Goal: Transaction & Acquisition: Purchase product/service

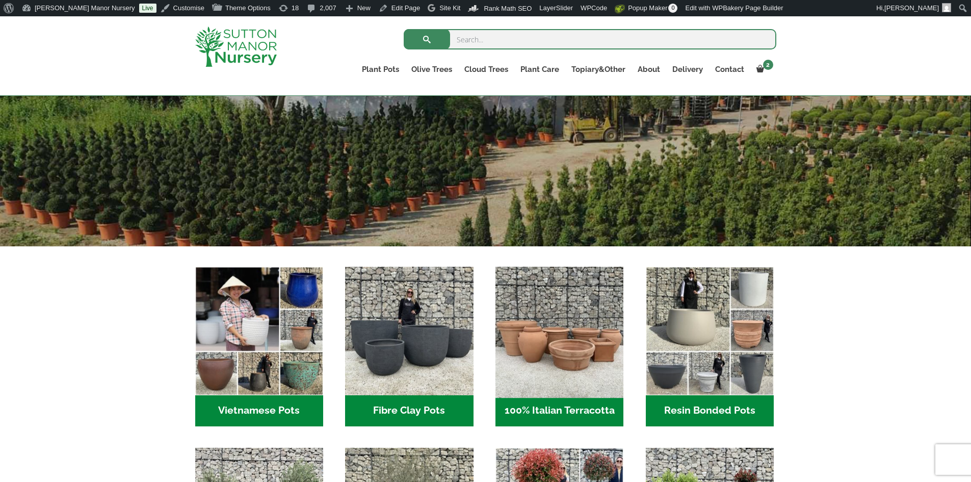
scroll to position [306, 0]
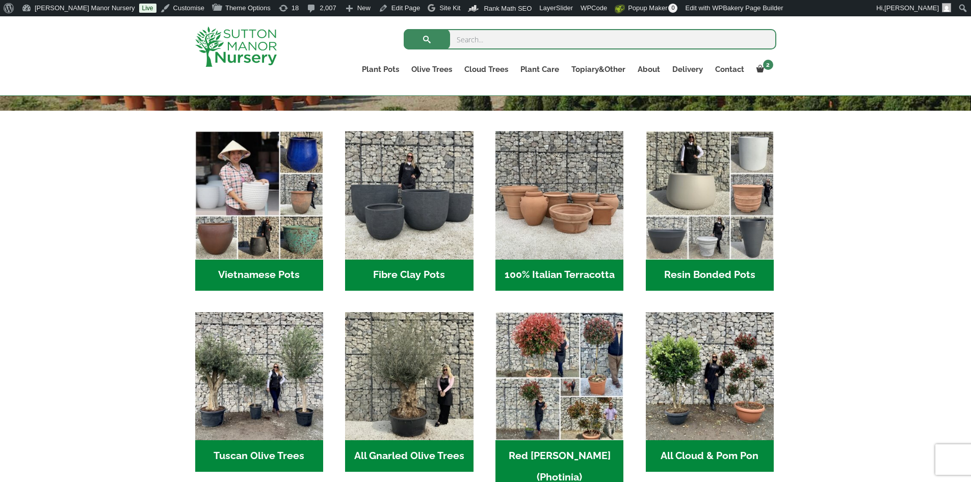
click at [561, 270] on h2 "100% Italian Terracotta (26)" at bounding box center [560, 275] width 128 height 32
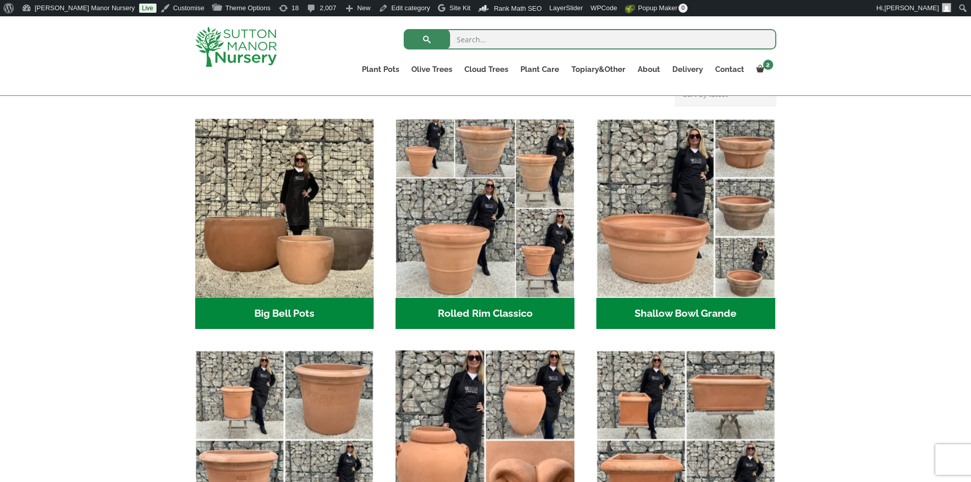
scroll to position [408, 0]
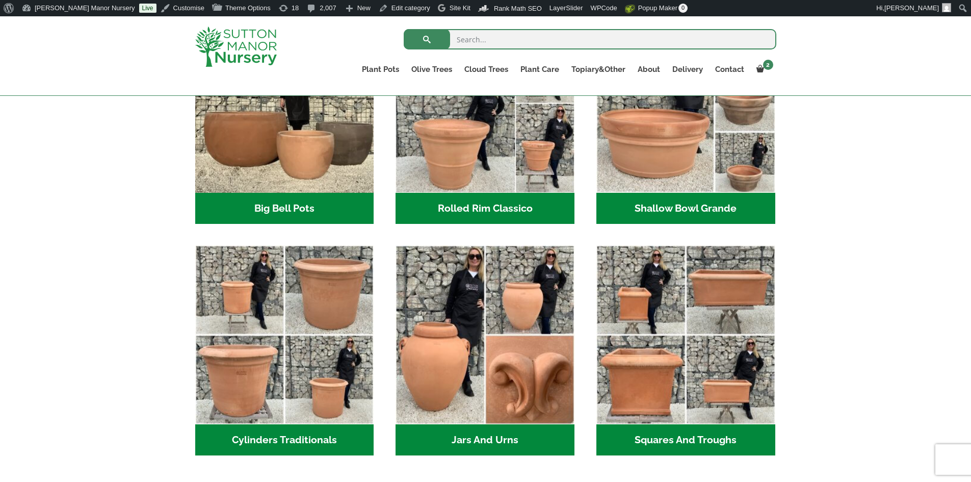
click at [531, 209] on h2 "Rolled Rim Classico (7)" at bounding box center [485, 209] width 179 height 32
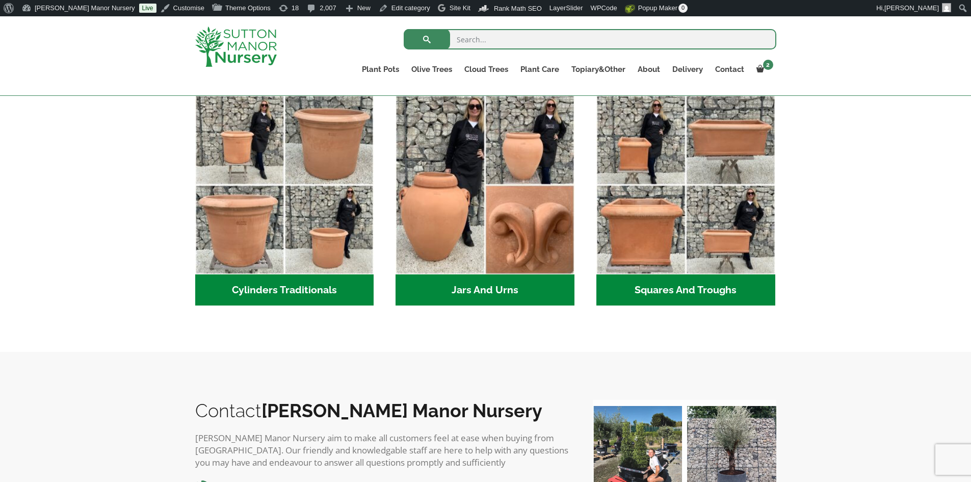
scroll to position [561, 0]
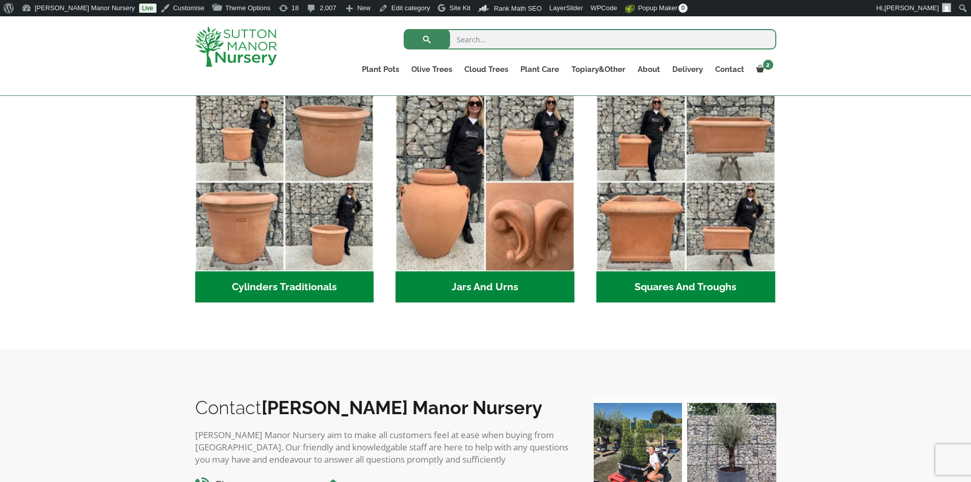
click at [285, 288] on h2 "Cylinders Traditionals (2)" at bounding box center [284, 287] width 179 height 32
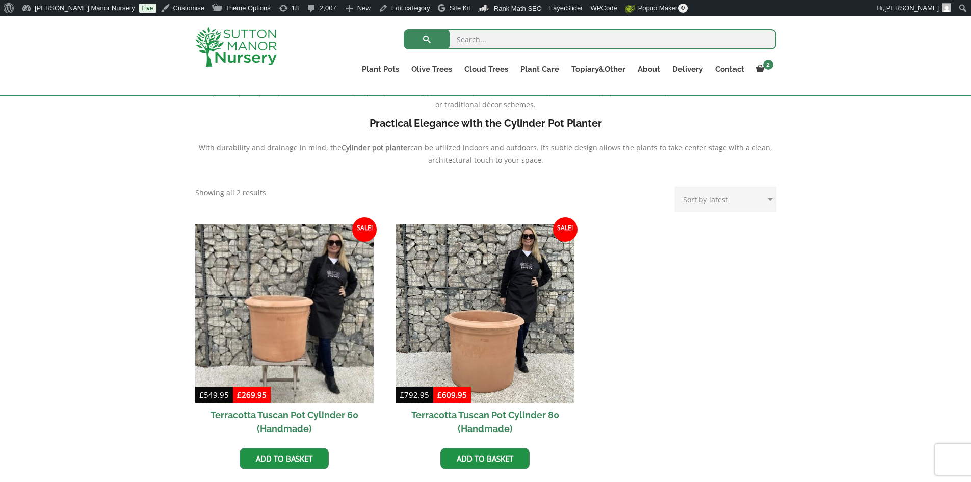
scroll to position [408, 0]
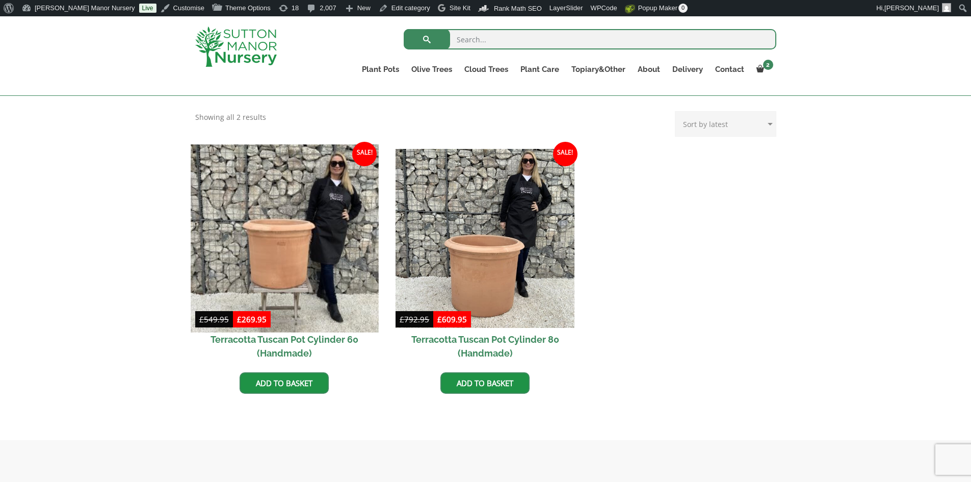
click at [289, 277] on img at bounding box center [285, 238] width 188 height 188
